Goal: Check status: Check status

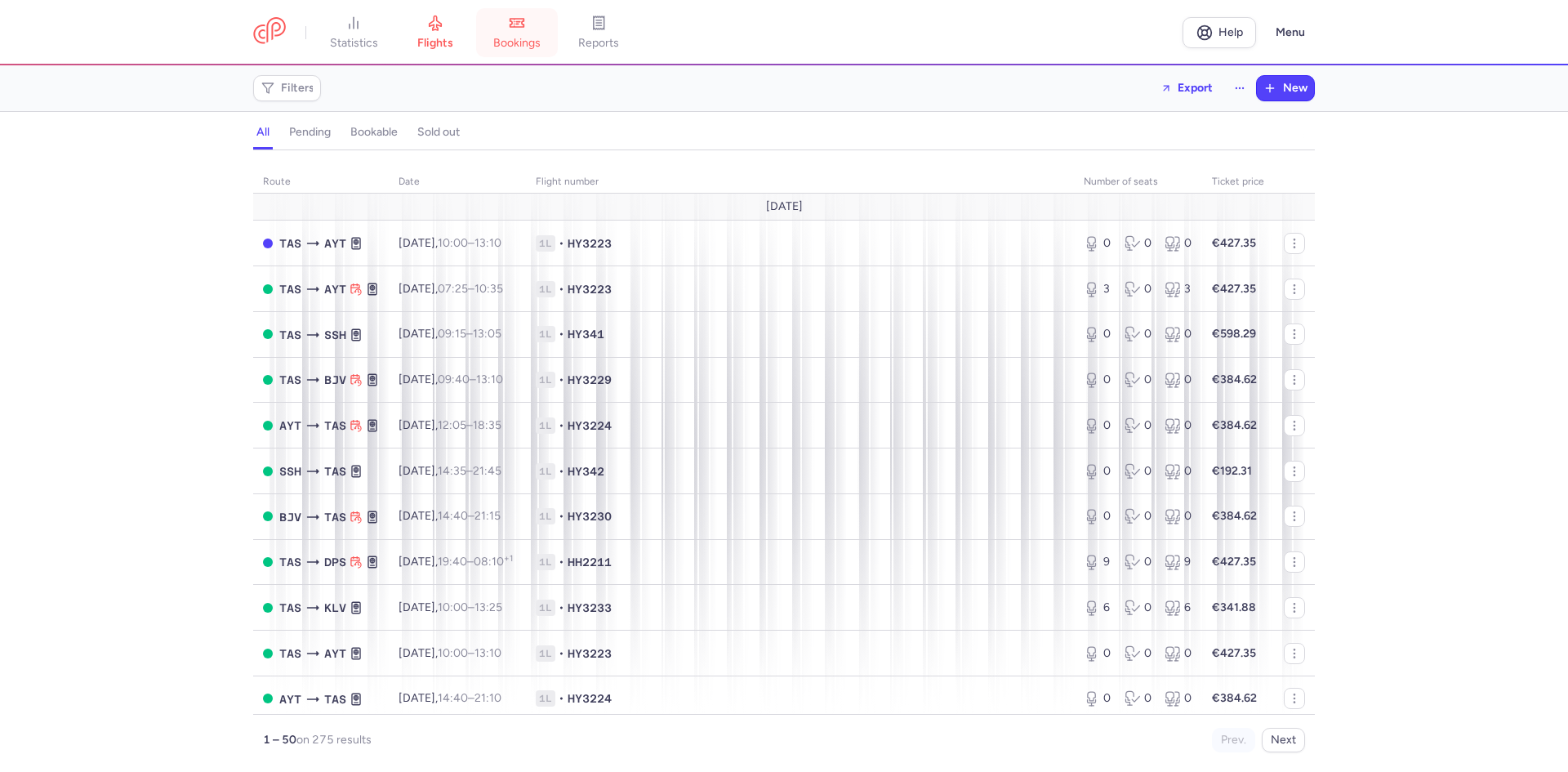
click at [527, 36] on span "bookings" at bounding box center [517, 43] width 47 height 15
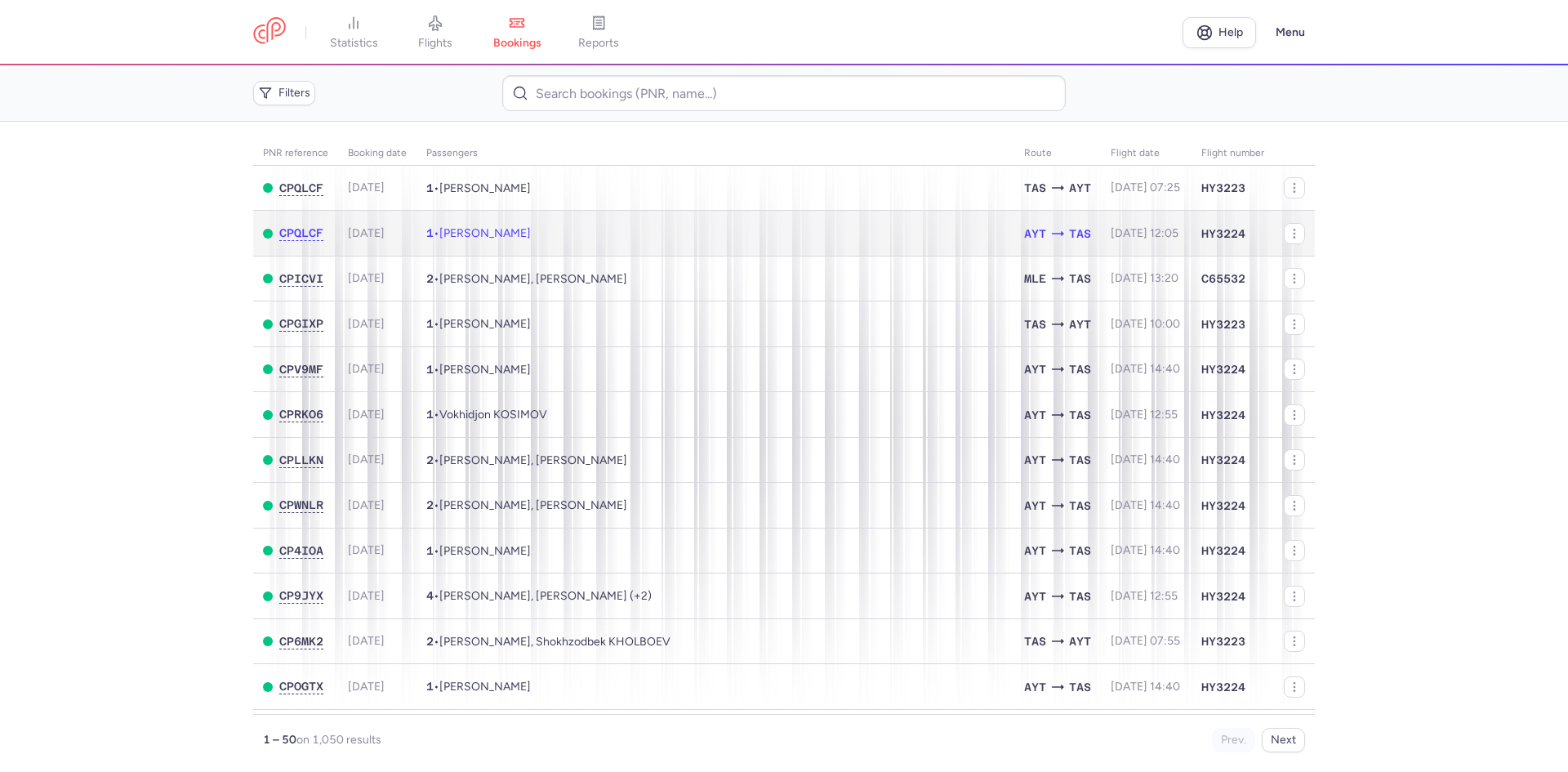
click at [476, 239] on span "[PERSON_NAME]" at bounding box center [485, 233] width 91 height 14
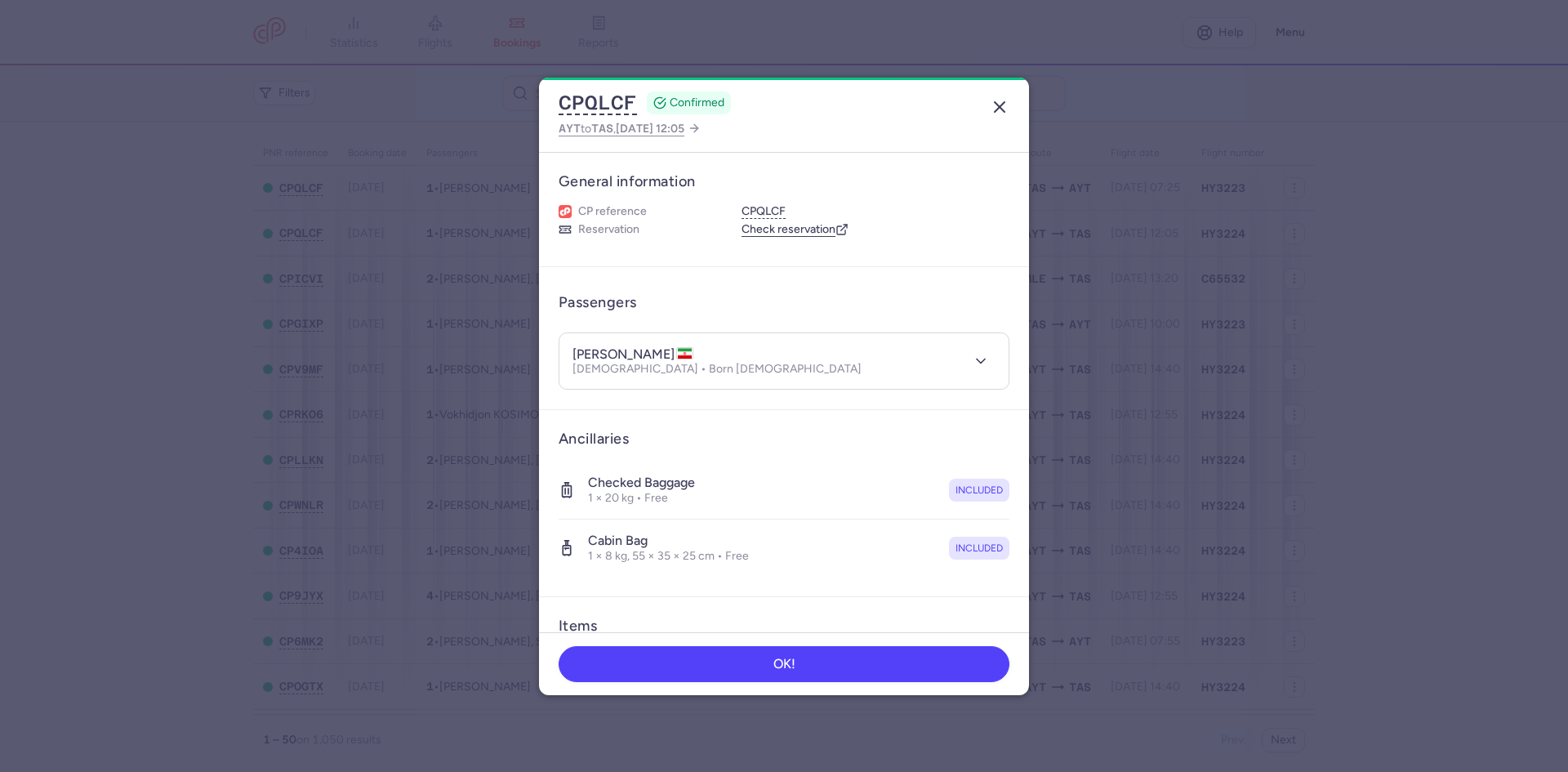
click at [999, 102] on icon "button" at bounding box center [1000, 107] width 20 height 20
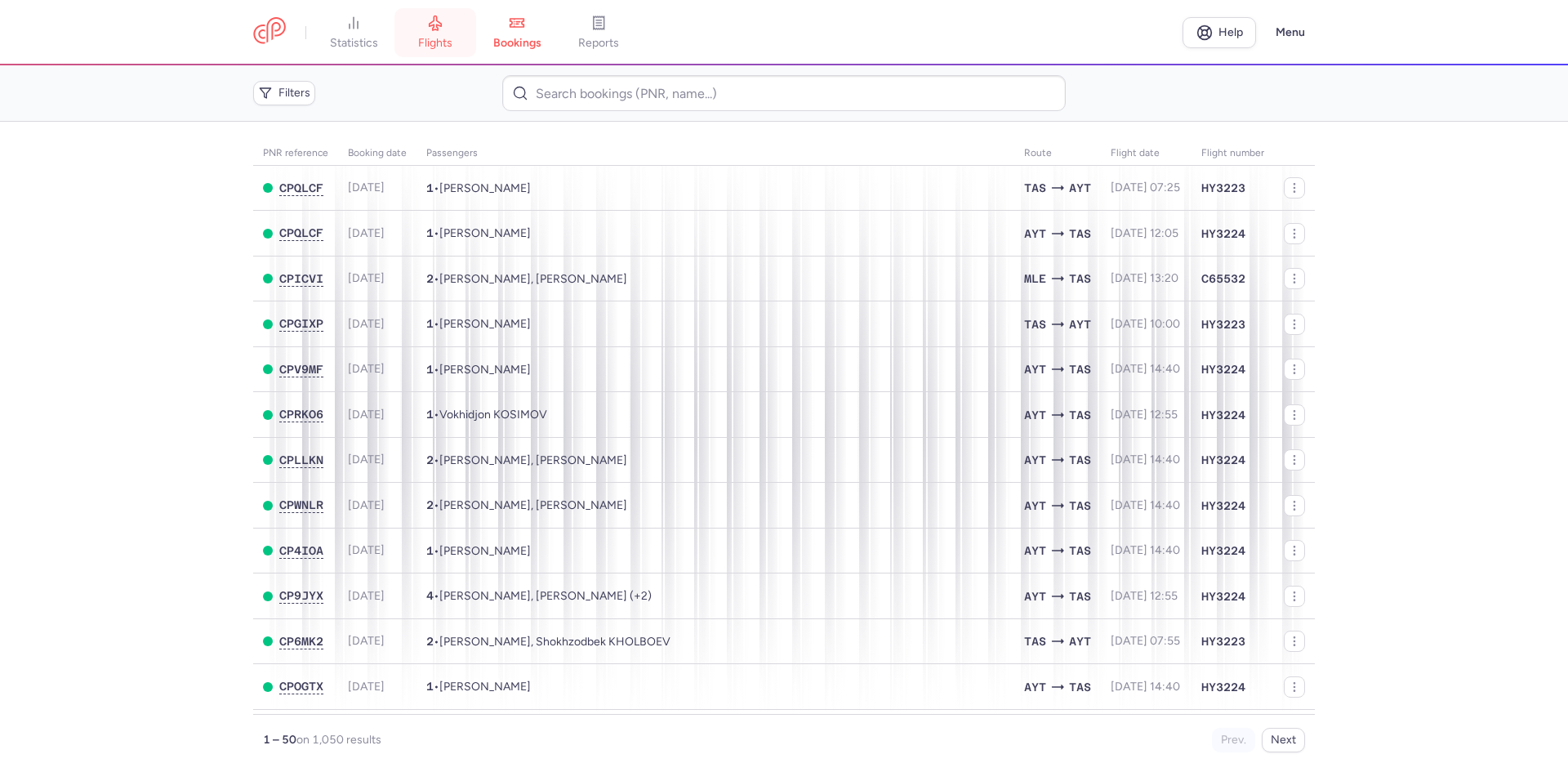
click at [453, 37] on span "flights" at bounding box center [435, 43] width 34 height 15
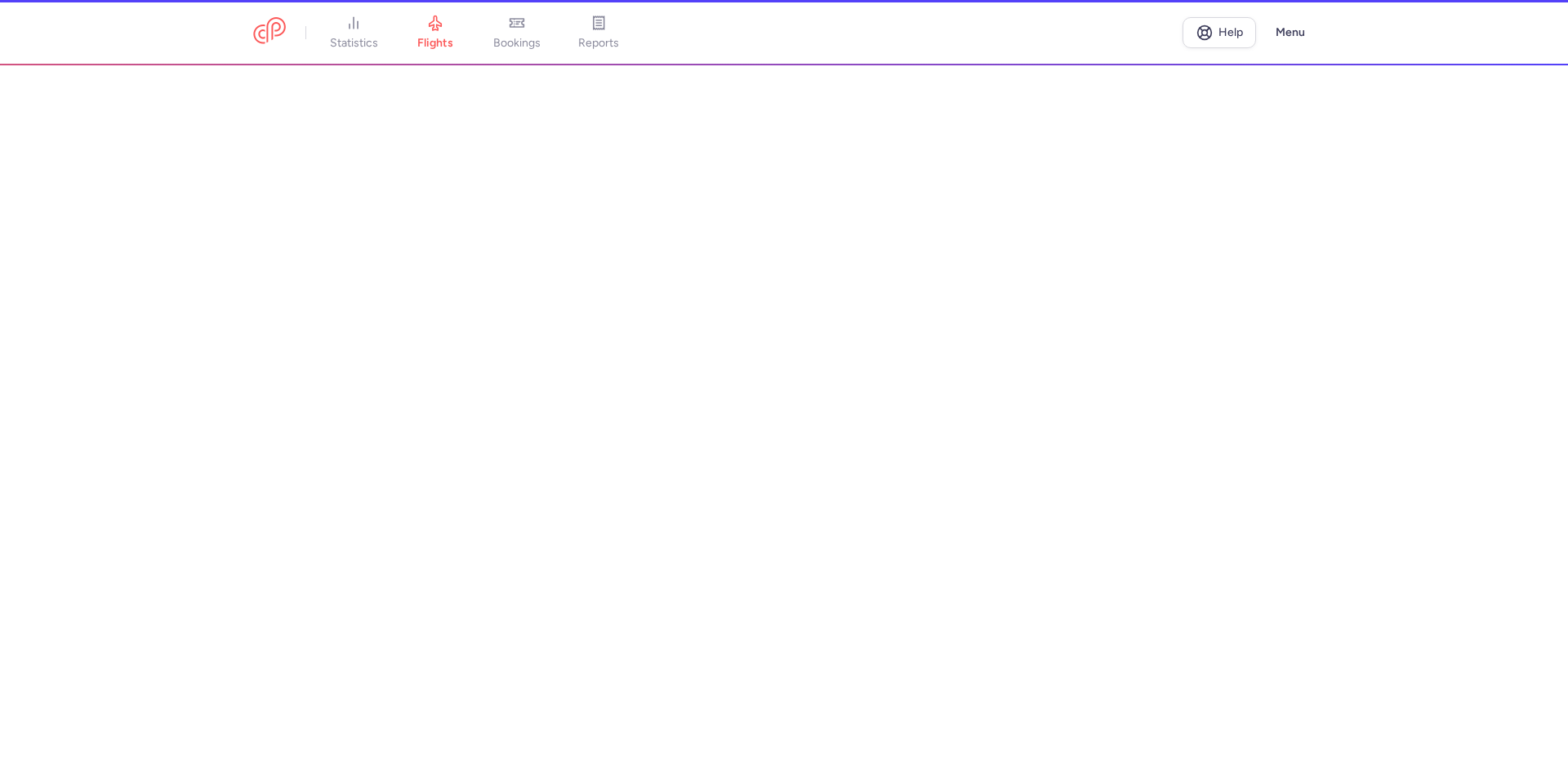
click at [518, 39] on li "bookings" at bounding box center [517, 32] width 82 height 36
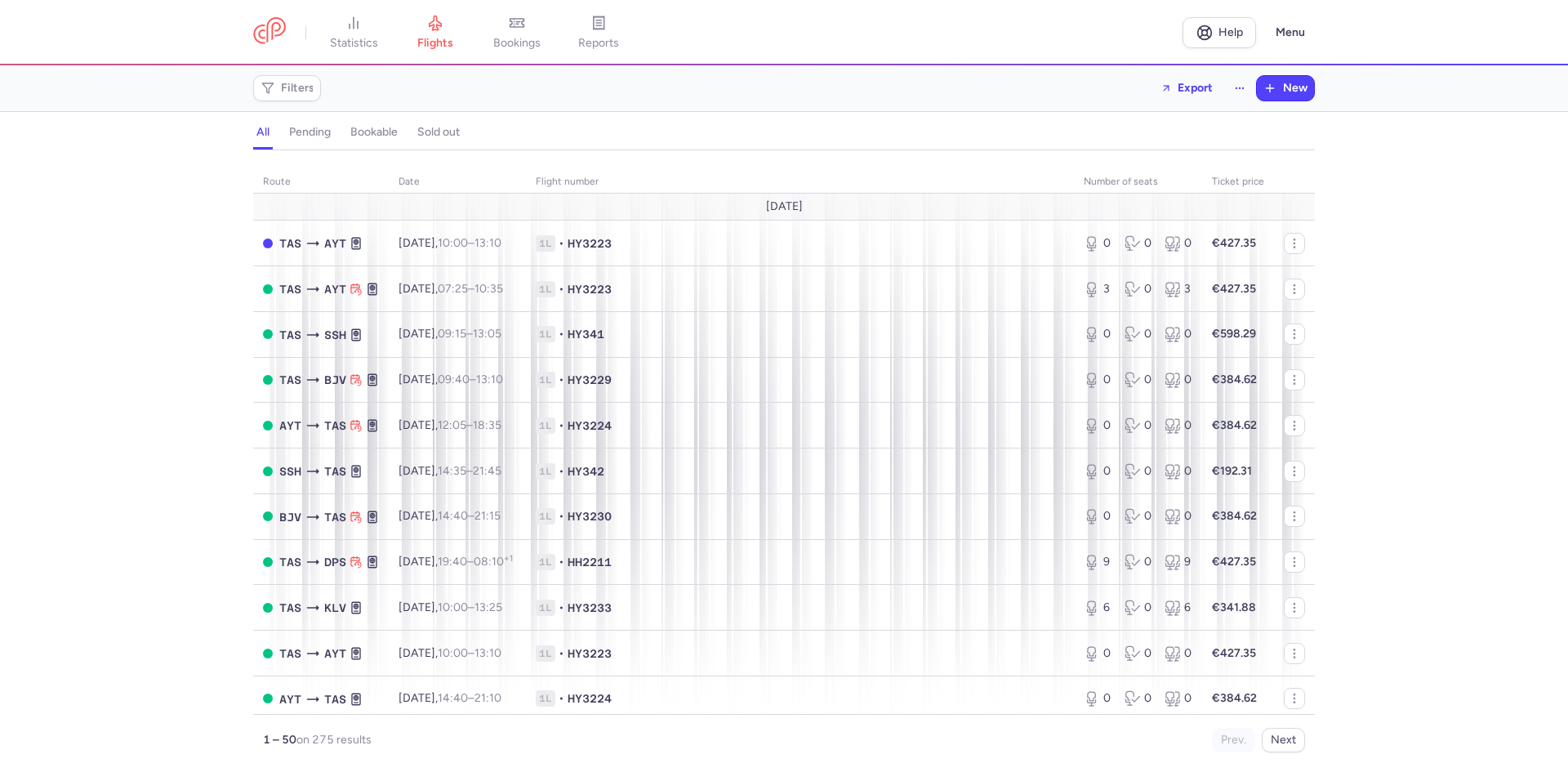
click at [518, 39] on span "bookings" at bounding box center [517, 43] width 47 height 15
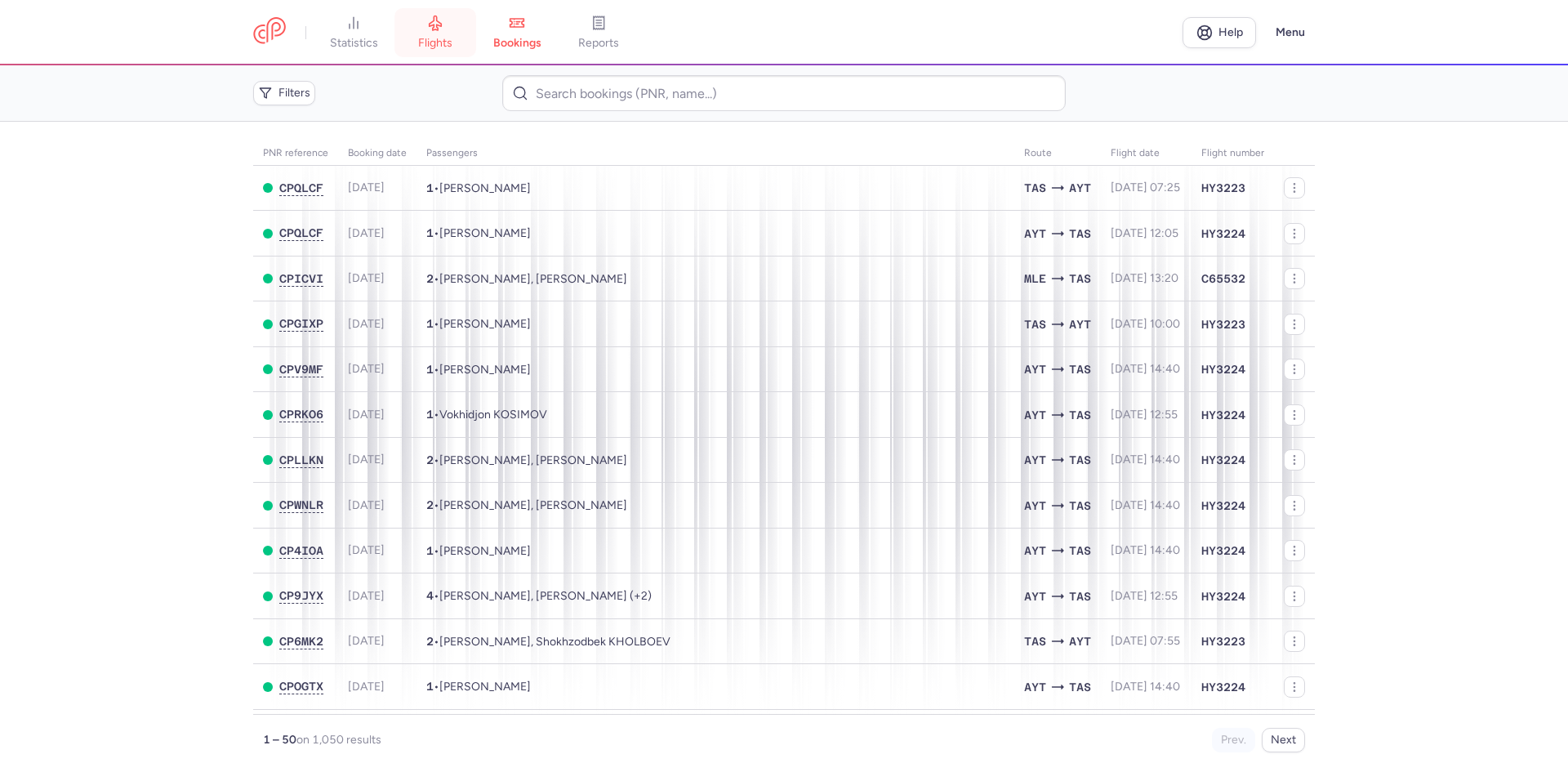
click at [433, 21] on icon at bounding box center [435, 23] width 17 height 17
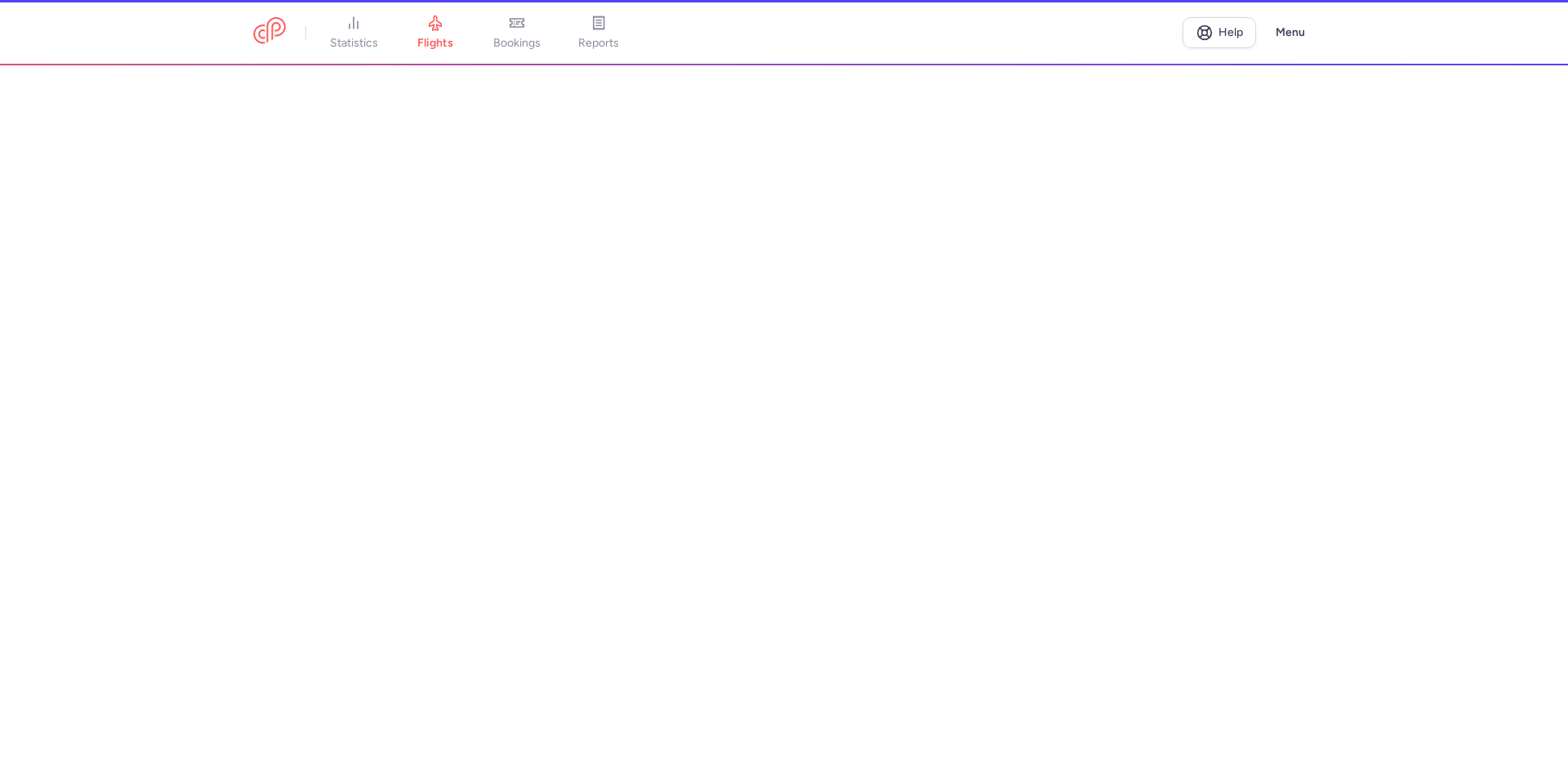
click at [529, 24] on li "bookings" at bounding box center [517, 32] width 82 height 36
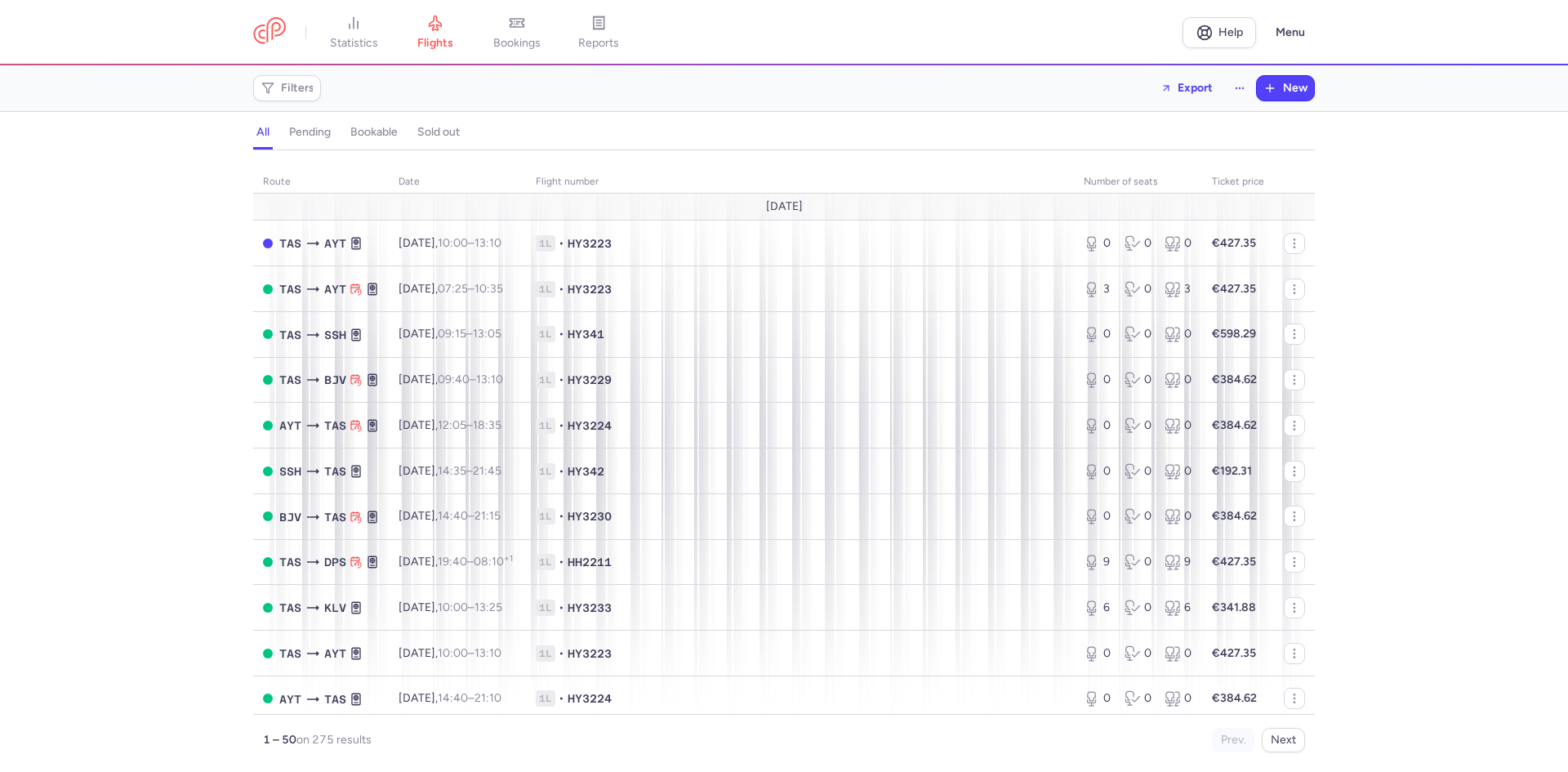
click at [525, 24] on icon at bounding box center [517, 23] width 17 height 17
